Goal: Information Seeking & Learning: Find specific page/section

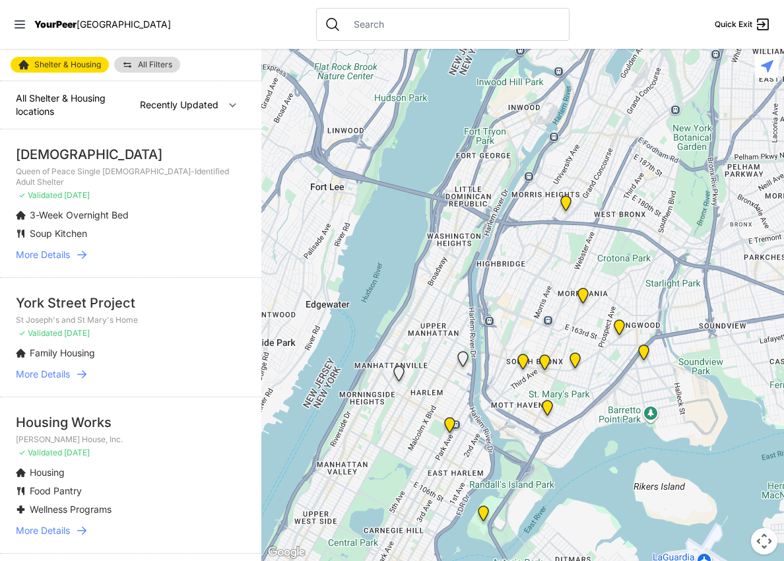
drag, startPoint x: 670, startPoint y: 198, endPoint x: 514, endPoint y: 450, distance: 296.7
click at [514, 450] on div at bounding box center [522, 305] width 523 height 512
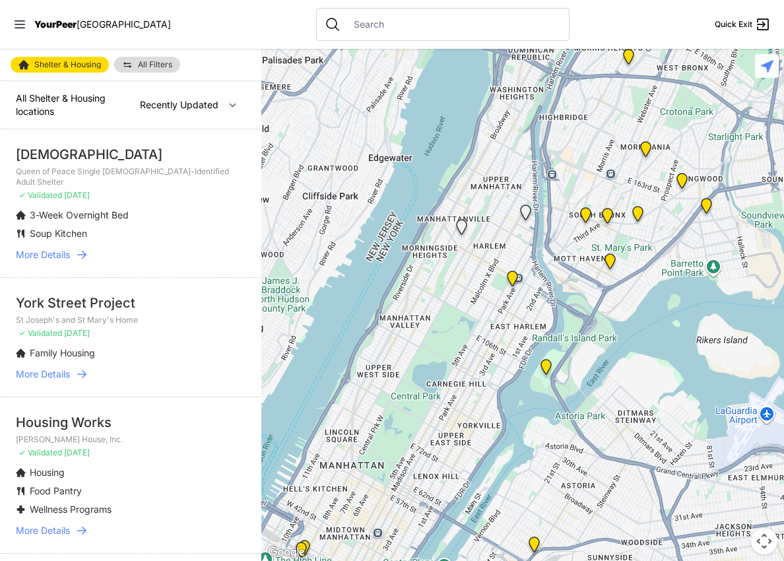
drag, startPoint x: 594, startPoint y: 189, endPoint x: 655, endPoint y: 42, distance: 158.8
click at [655, 42] on div "Close panel YourPeer [GEOGRAPHIC_DATA] Quick Exit Single Adult Families Soup Ki…" at bounding box center [392, 280] width 784 height 561
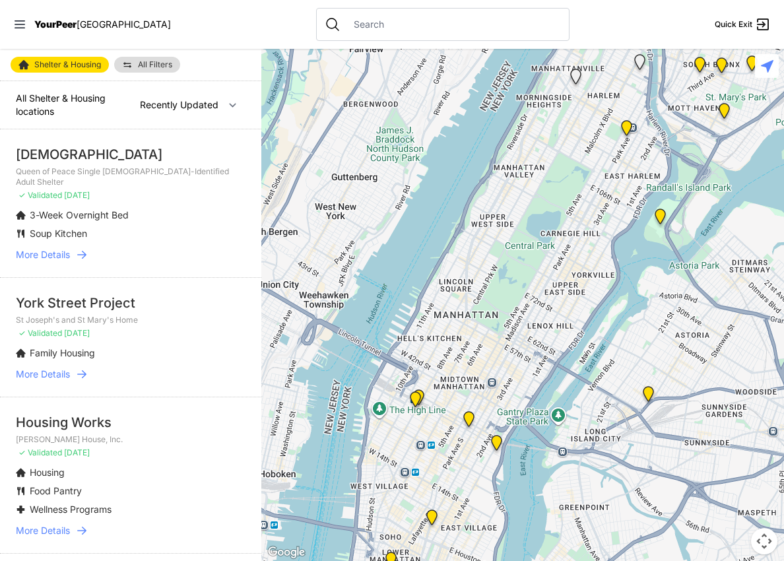
click at [662, 224] on img "Keener Men's Shelter" at bounding box center [660, 219] width 27 height 32
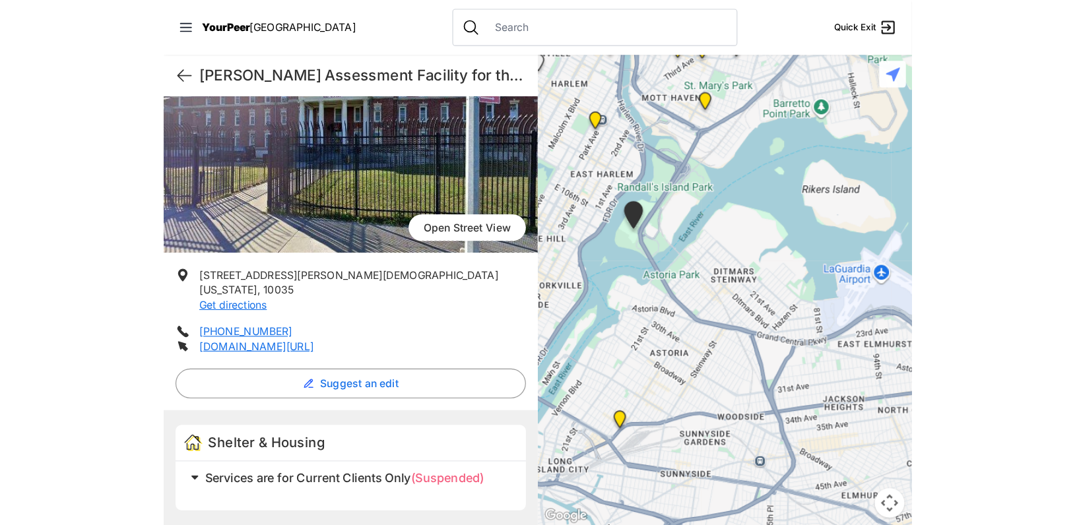
scroll to position [300, 0]
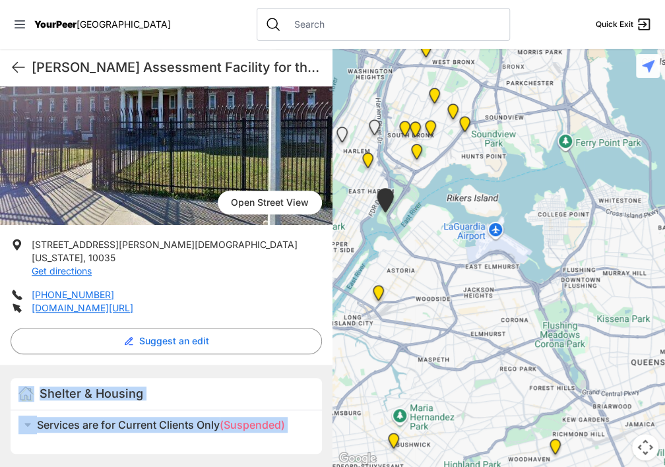
drag, startPoint x: 326, startPoint y: 273, endPoint x: 340, endPoint y: 208, distance: 66.8
click at [340, 208] on main "[PERSON_NAME] Assessment Facility for the Homeless Quick Exit [PERSON_NAME] Ass…" at bounding box center [332, 258] width 665 height 418
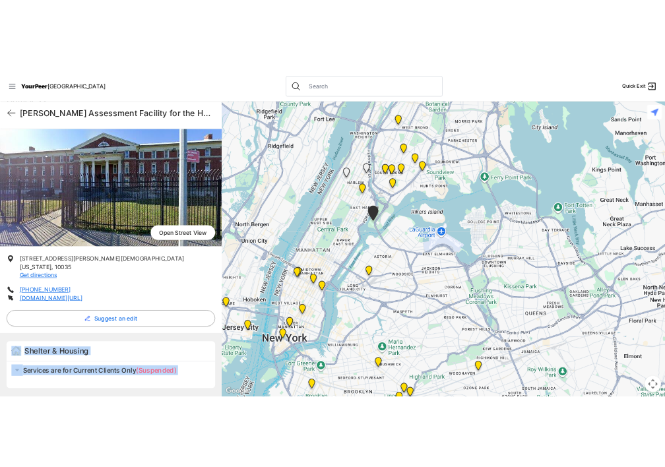
scroll to position [243, 0]
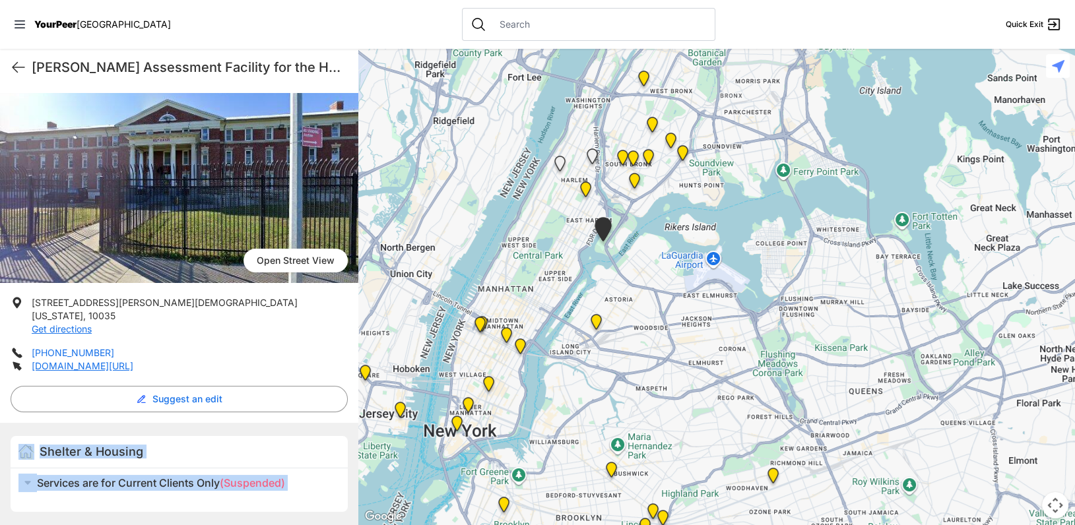
click at [84, 347] on link "[PHONE_NUMBER]" at bounding box center [73, 352] width 82 height 11
click at [102, 360] on link "[DOMAIN_NAME][URL]" at bounding box center [83, 365] width 102 height 11
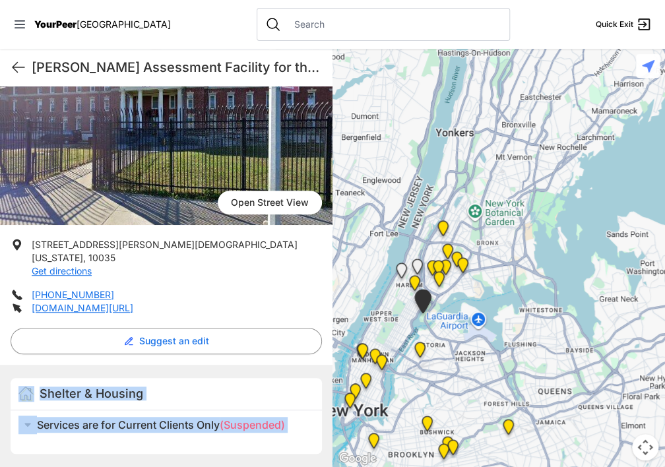
click at [456, 261] on img "Hunts Point Multi-Service Center" at bounding box center [445, 270] width 27 height 32
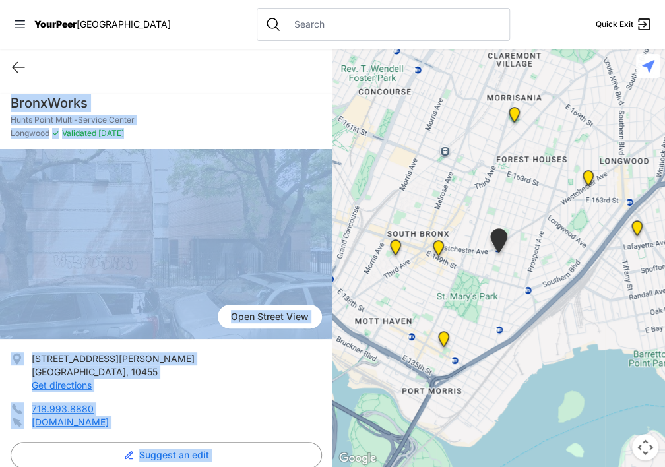
click at [294, 112] on h1 "BronxWorks" at bounding box center [166, 103] width 311 height 18
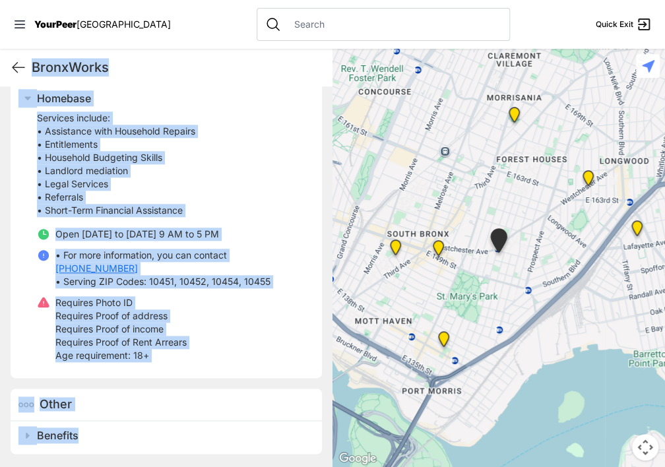
scroll to position [462, 0]
click at [227, 106] on h2 "Homebase" at bounding box center [171, 98] width 269 height 16
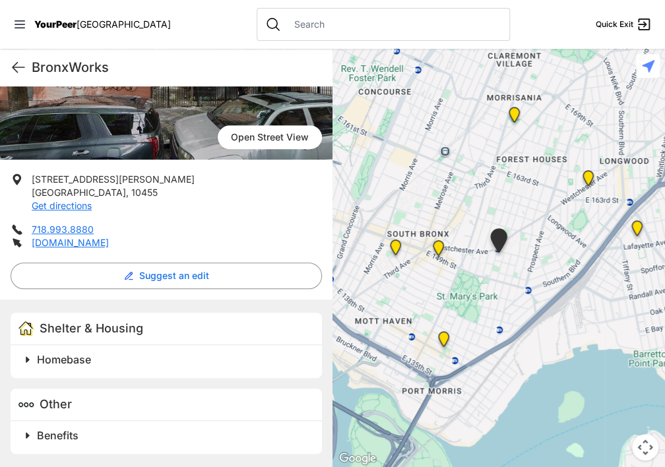
scroll to position [339, 0]
click at [81, 353] on span "Homebase" at bounding box center [64, 359] width 54 height 13
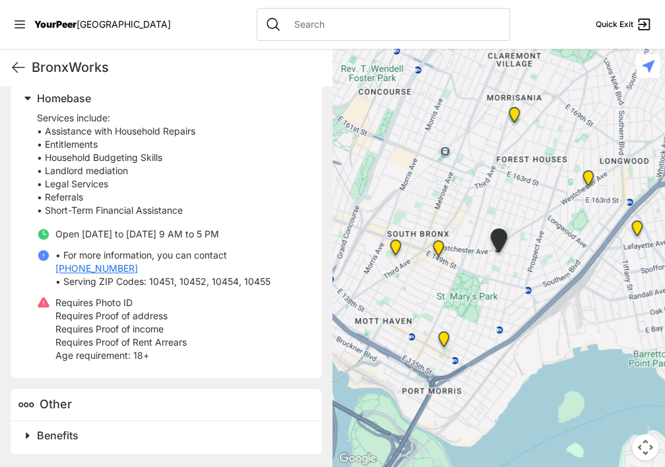
scroll to position [682, 0]
click at [79, 429] on span "Benefits" at bounding box center [58, 435] width 42 height 13
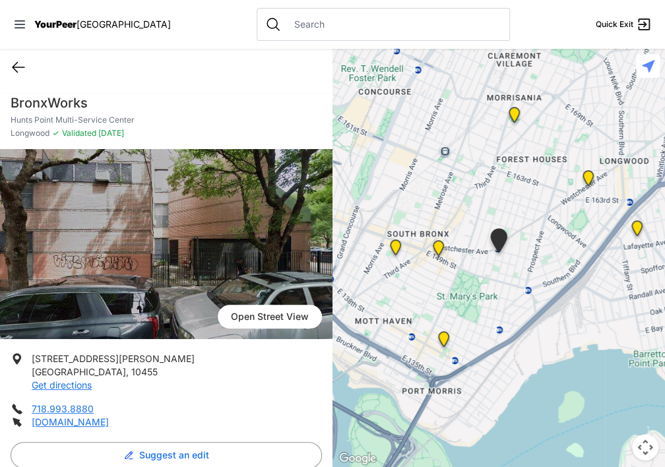
click at [24, 75] on icon at bounding box center [19, 67] width 16 height 16
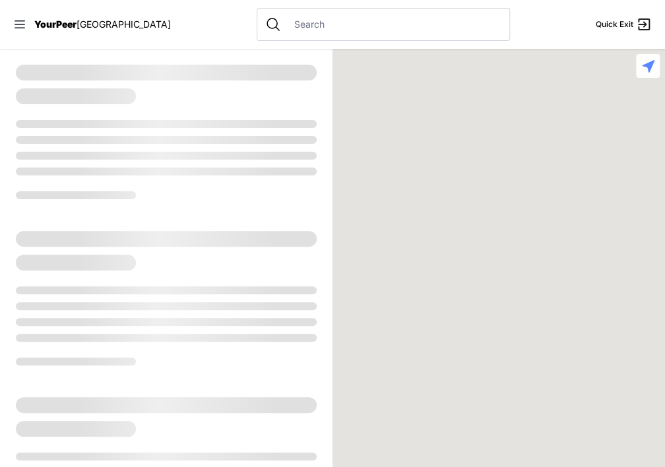
select select "recentlyUpdated"
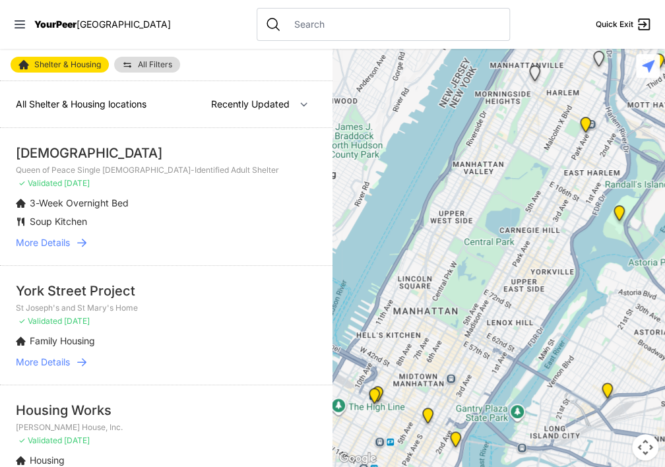
click at [72, 69] on span "Shelter & Housing" at bounding box center [67, 65] width 67 height 8
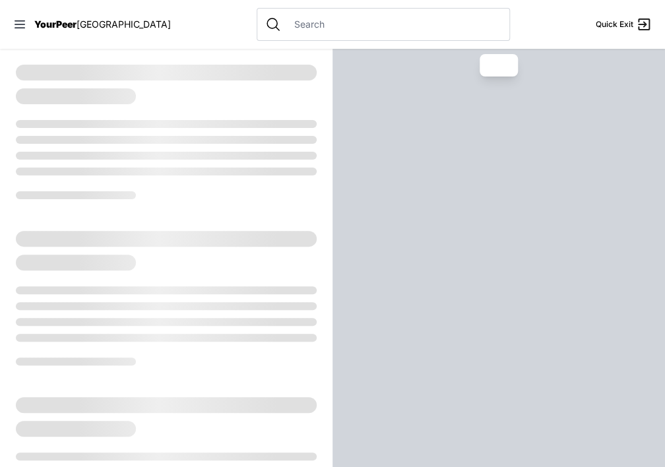
select select "recentlyUpdated"
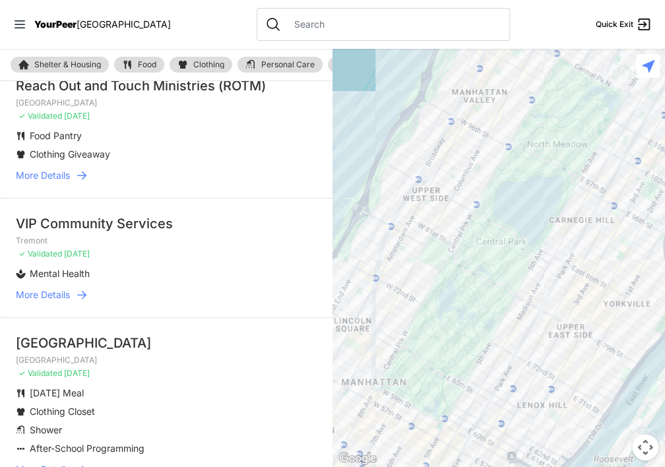
scroll to position [851, 0]
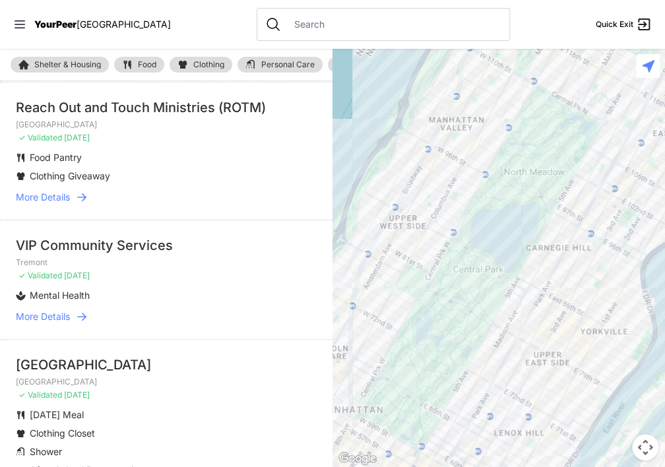
click at [286, 24] on input "text" at bounding box center [393, 24] width 215 height 13
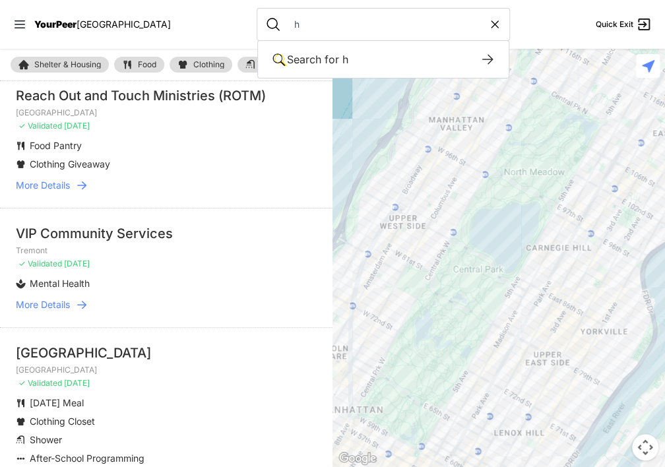
scroll to position [837, 0]
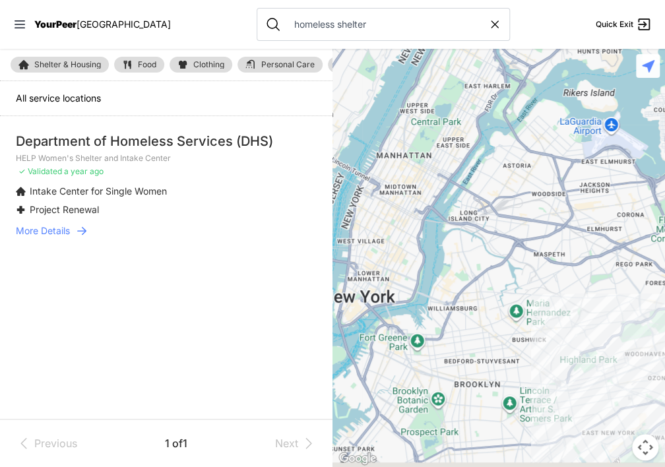
click at [354, 26] on input "homeless shelter" at bounding box center [387, 24] width 202 height 13
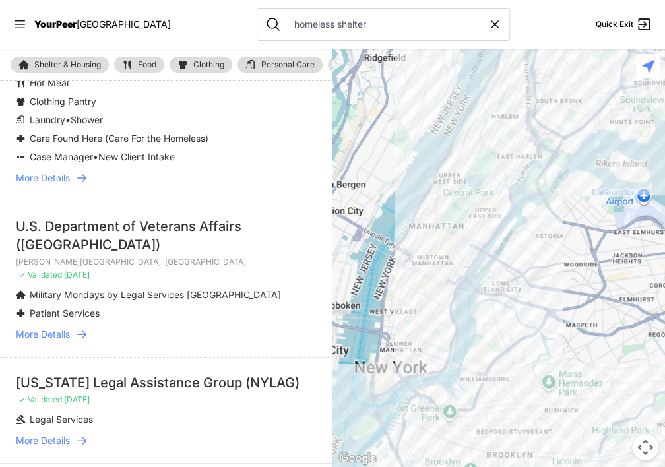
scroll to position [726, 0]
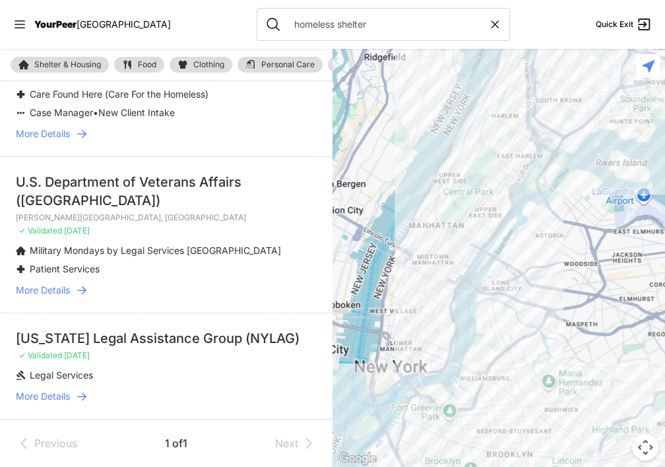
click at [379, 30] on input "homeless shelter" at bounding box center [387, 24] width 202 height 13
type input "homeless shelter"
